Goal: Transaction & Acquisition: Purchase product/service

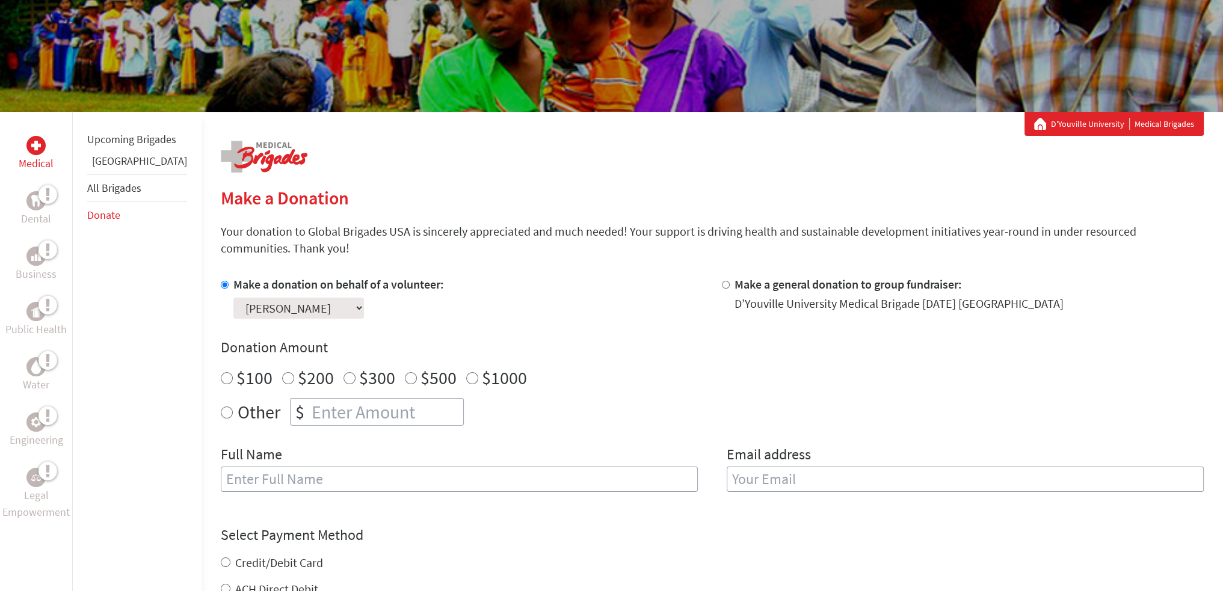
scroll to position [120, 0]
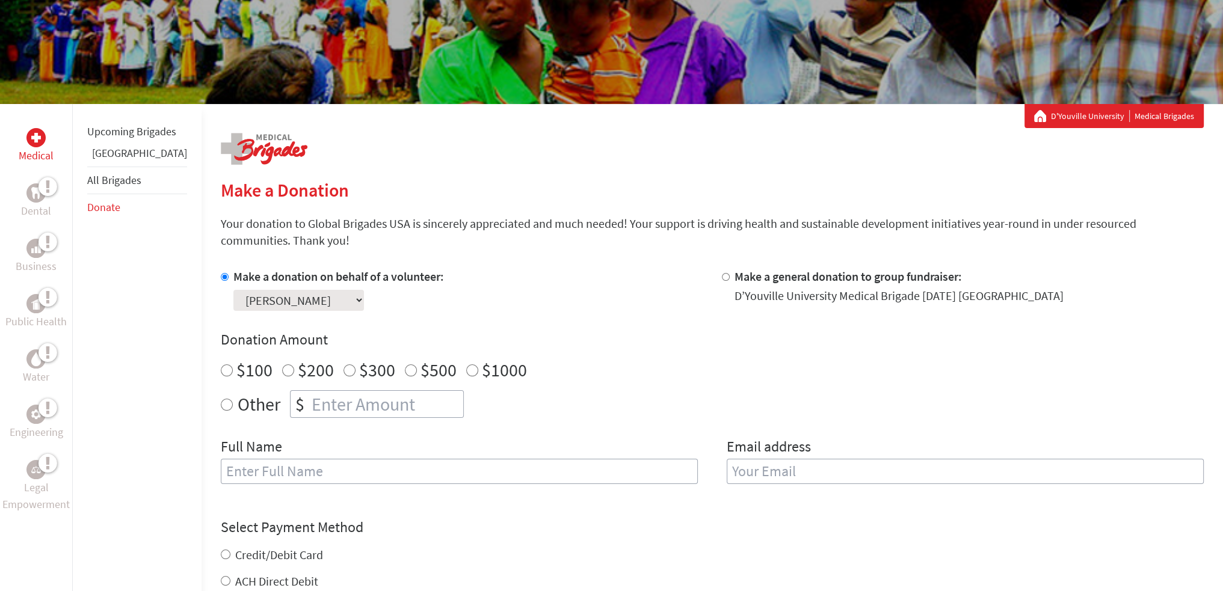
click at [221, 375] on div "$100" at bounding box center [247, 370] width 52 height 22
click at [221, 372] on input "$100" at bounding box center [227, 371] width 12 height 12
radio input "true"
click at [272, 469] on input "text" at bounding box center [459, 471] width 477 height 25
type input "[PERSON_NAME]"
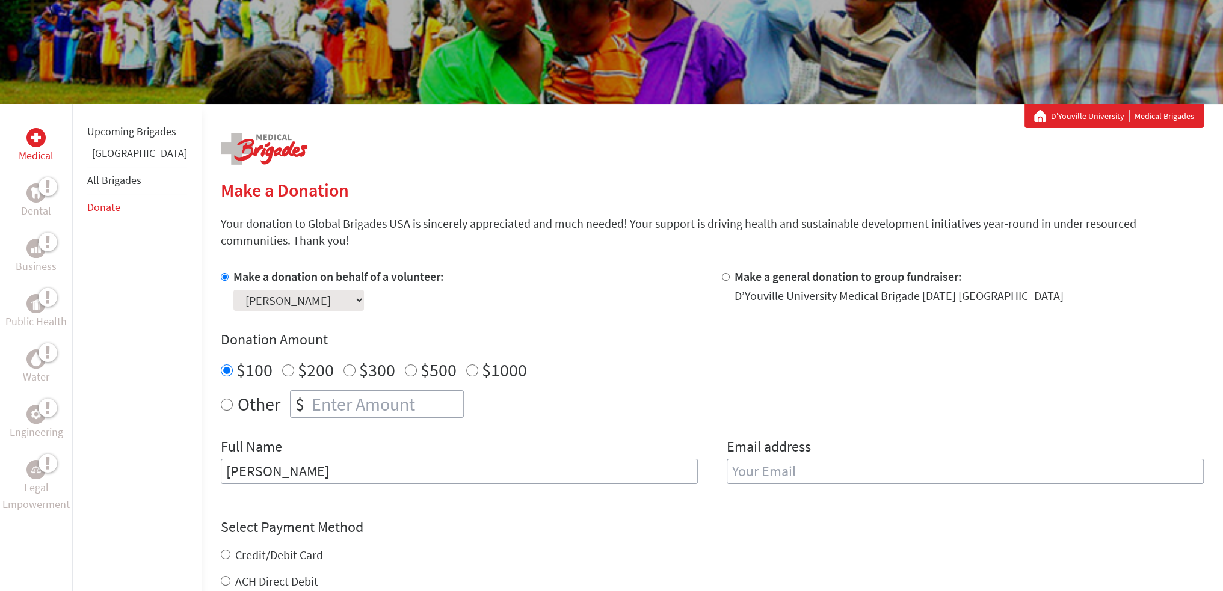
click at [739, 468] on input "email" at bounding box center [965, 471] width 477 height 25
type input "[EMAIL_ADDRESS][DOMAIN_NAME]"
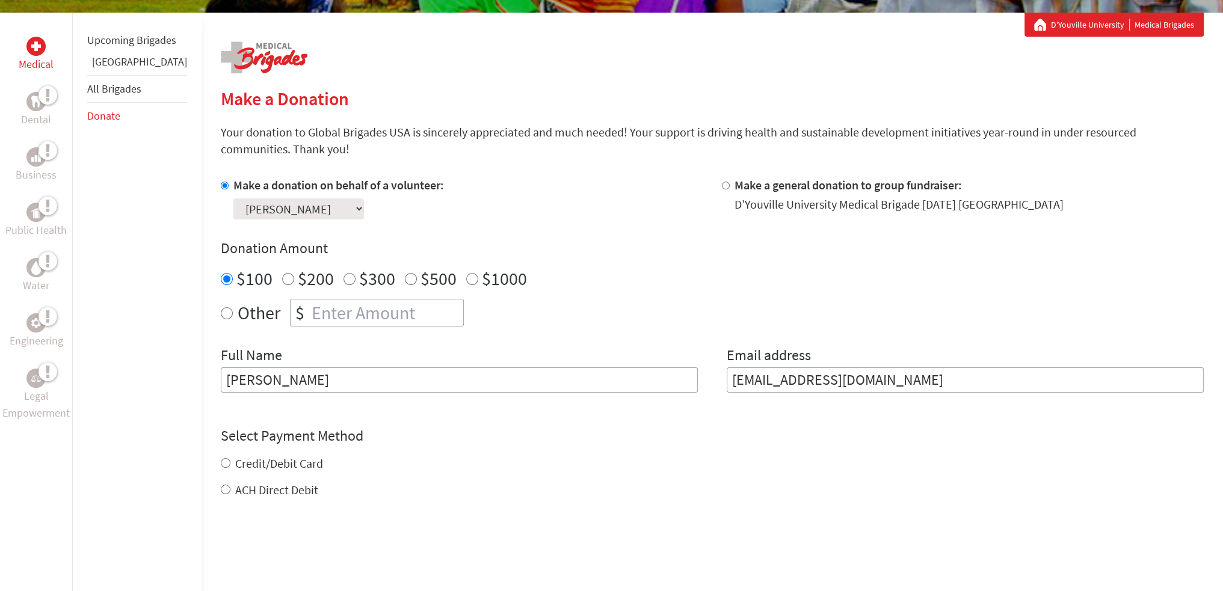
scroll to position [361, 0]
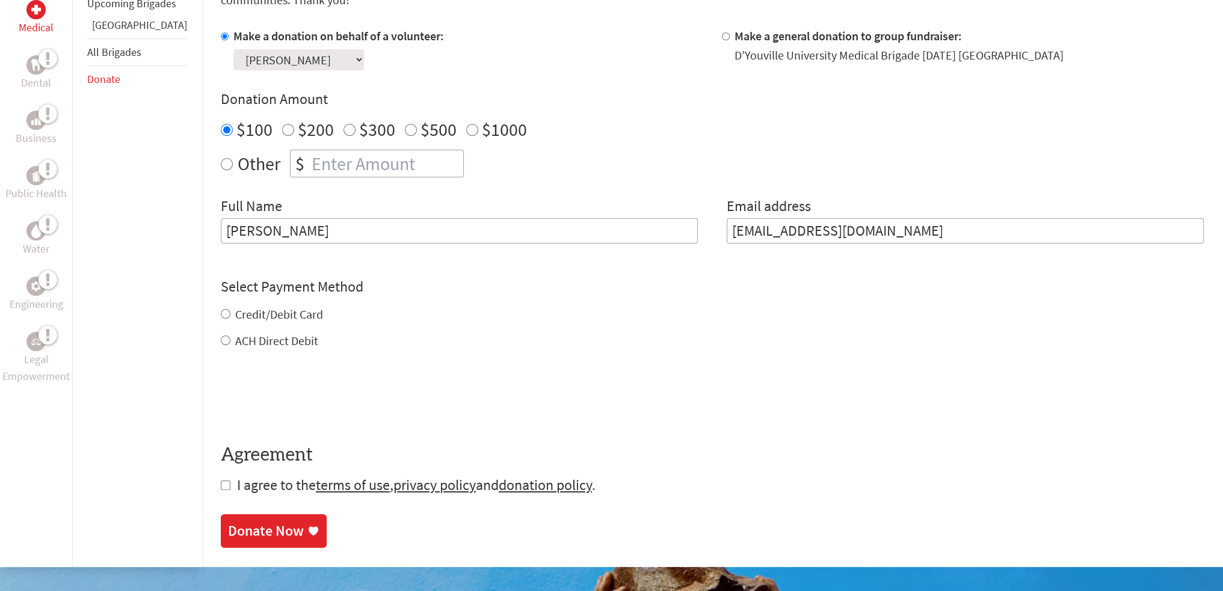
click at [221, 315] on div "Credit/Debit Card ACH Direct Debit" at bounding box center [712, 327] width 983 height 43
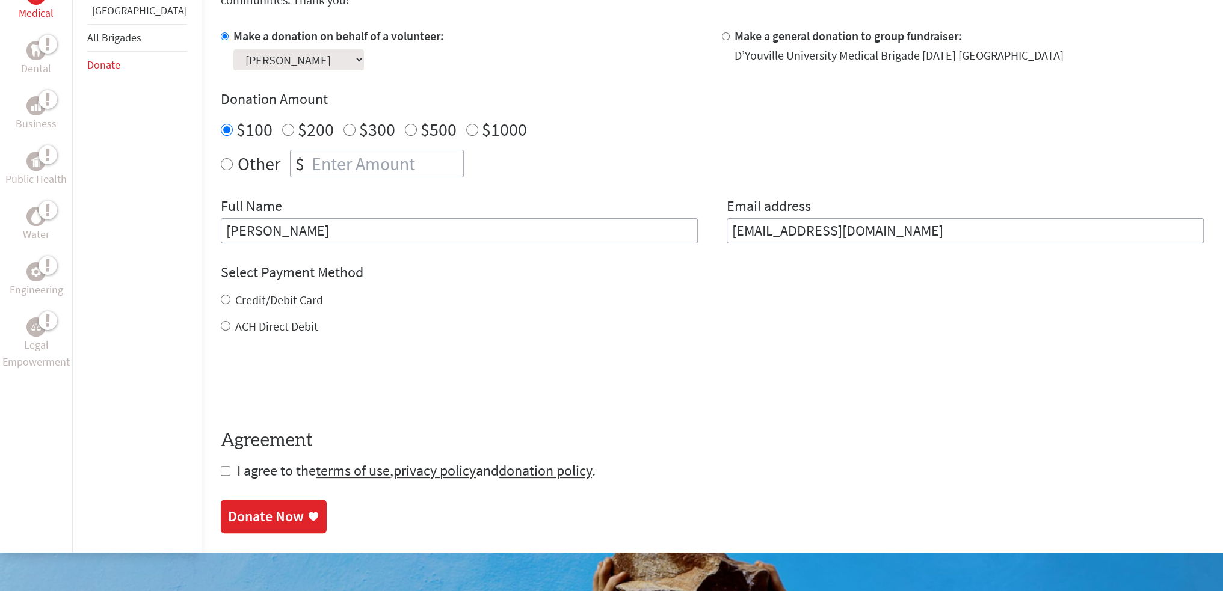
click at [221, 473] on input "checkbox" at bounding box center [226, 471] width 10 height 10
checkbox input "true"
click at [228, 512] on div "Donate Now" at bounding box center [266, 517] width 76 height 19
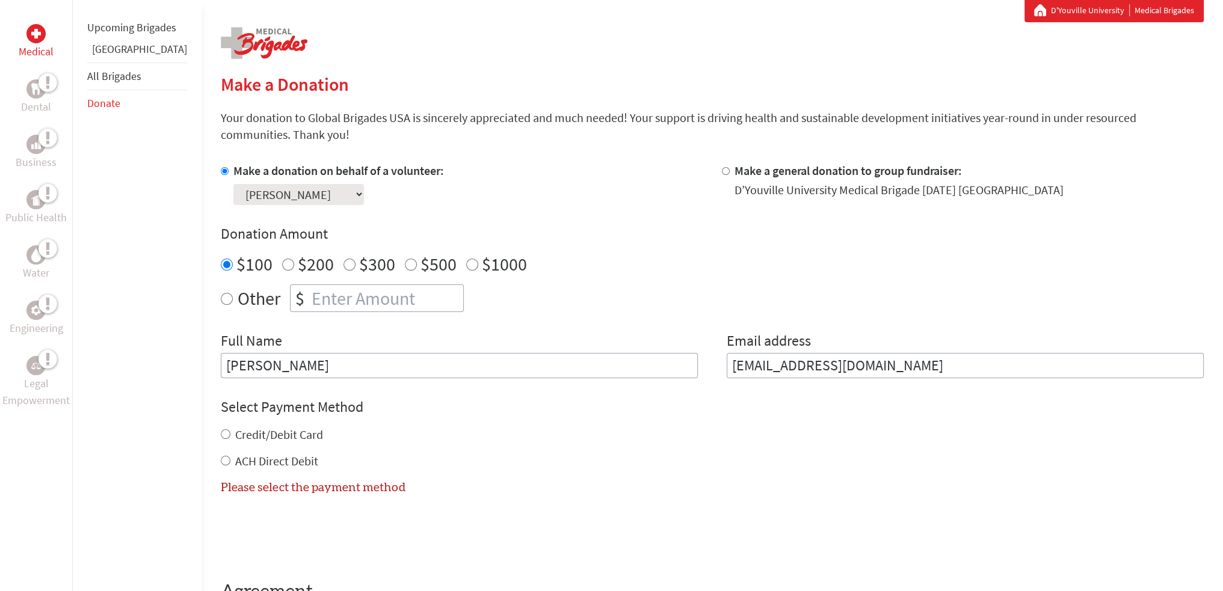
scroll to position [209, 0]
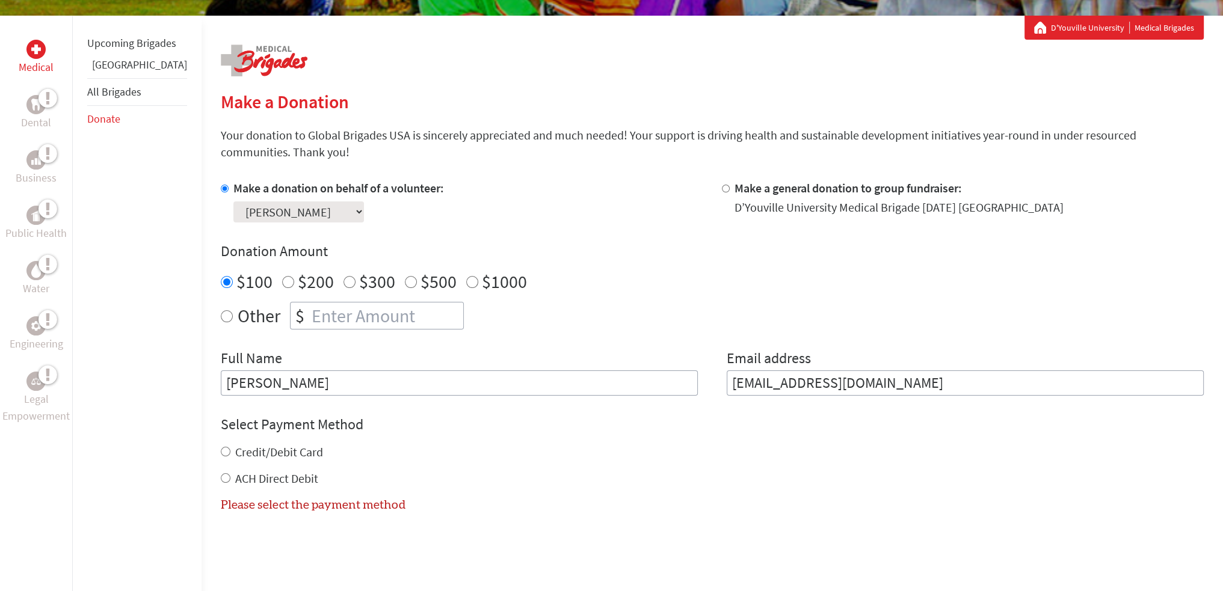
click at [221, 451] on input "Credit/Debit Card" at bounding box center [226, 452] width 10 height 10
radio input "true"
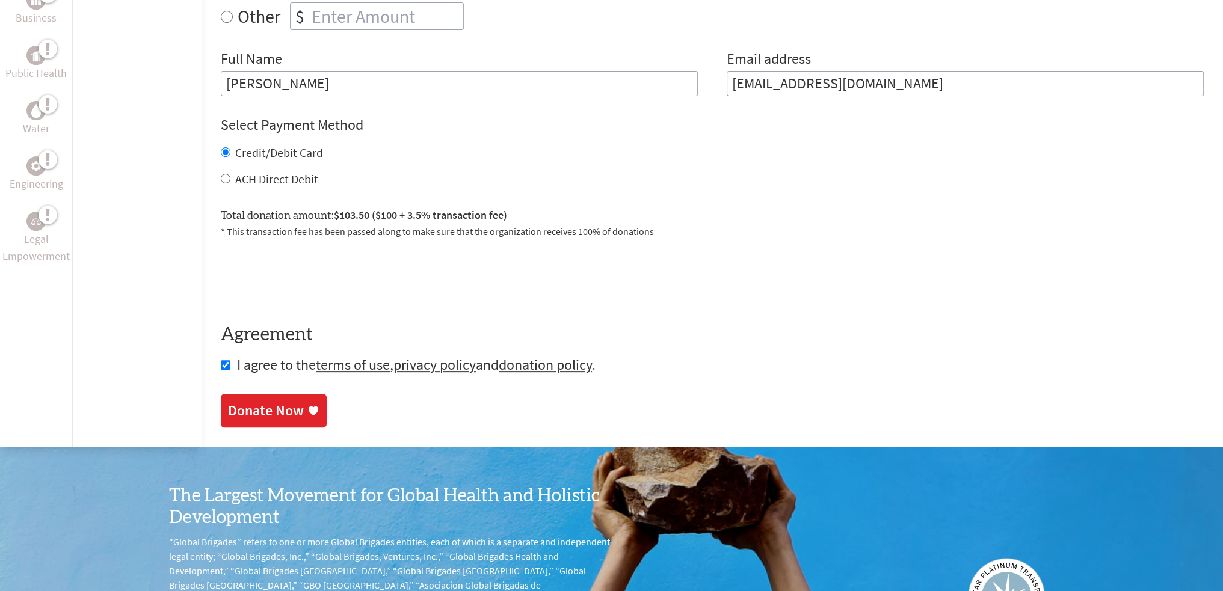
scroll to position [510, 0]
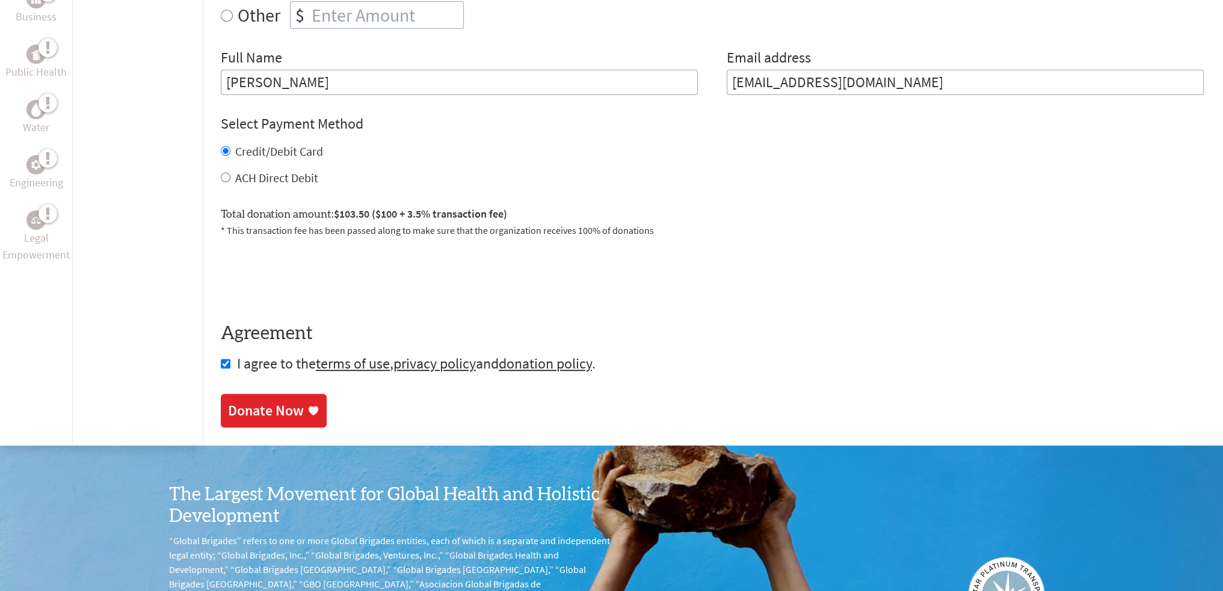
click at [242, 410] on div "Donate Now" at bounding box center [266, 410] width 76 height 19
